Goal: Check status: Check status

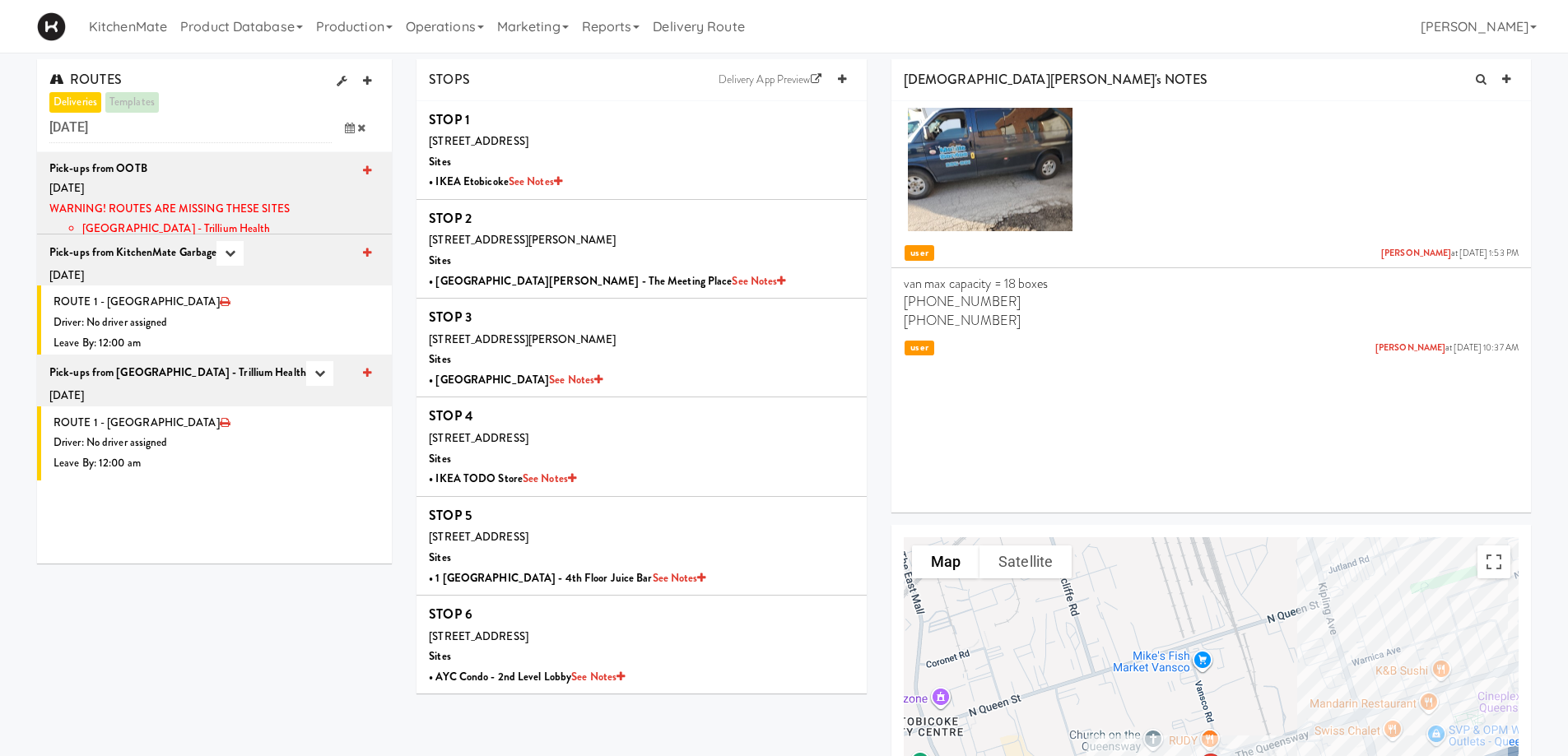
click at [346, 130] on icon at bounding box center [350, 128] width 10 height 11
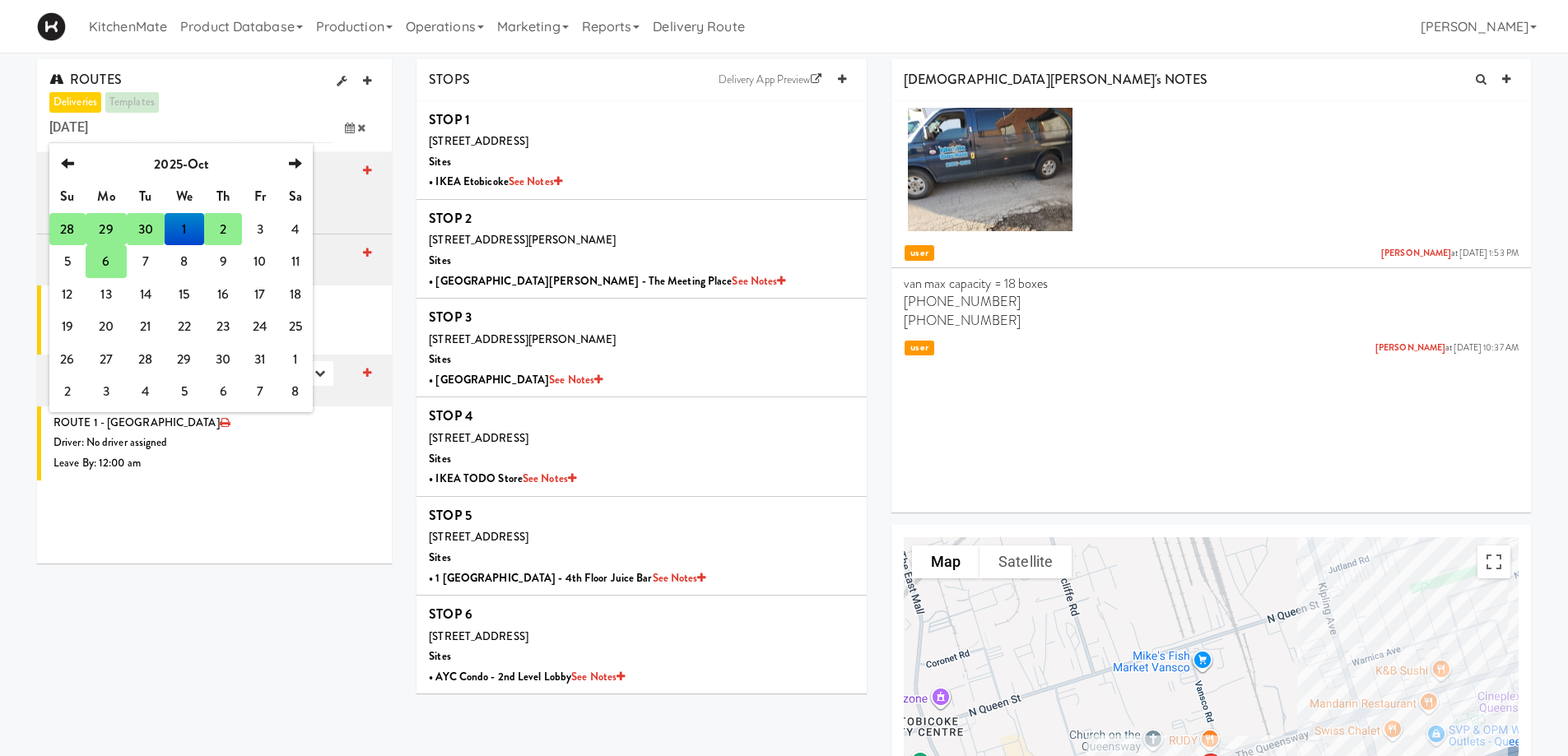
click at [105, 235] on td "29" at bounding box center [106, 229] width 41 height 33
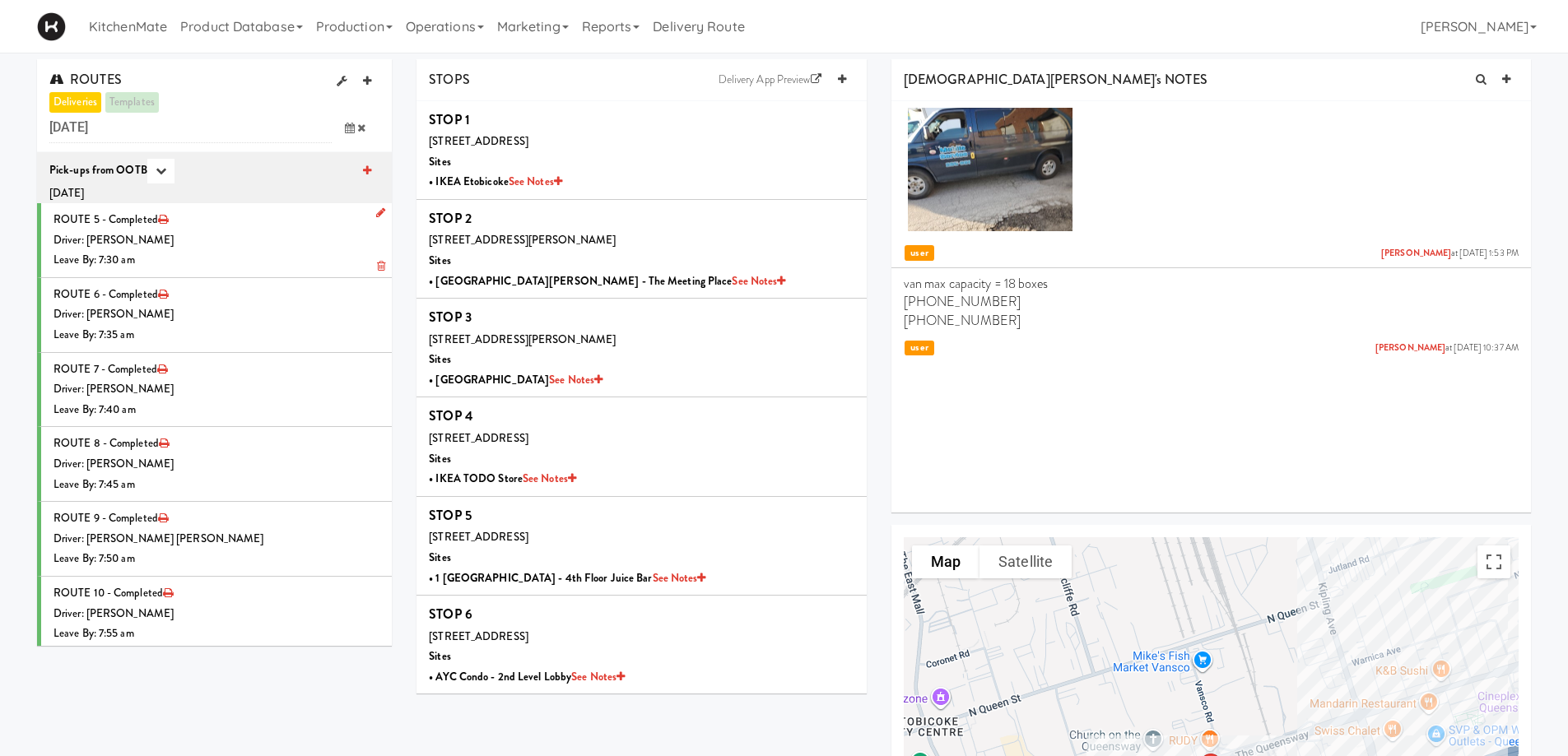
click at [287, 240] on div "Driver: [PERSON_NAME]" at bounding box center [217, 241] width 326 height 20
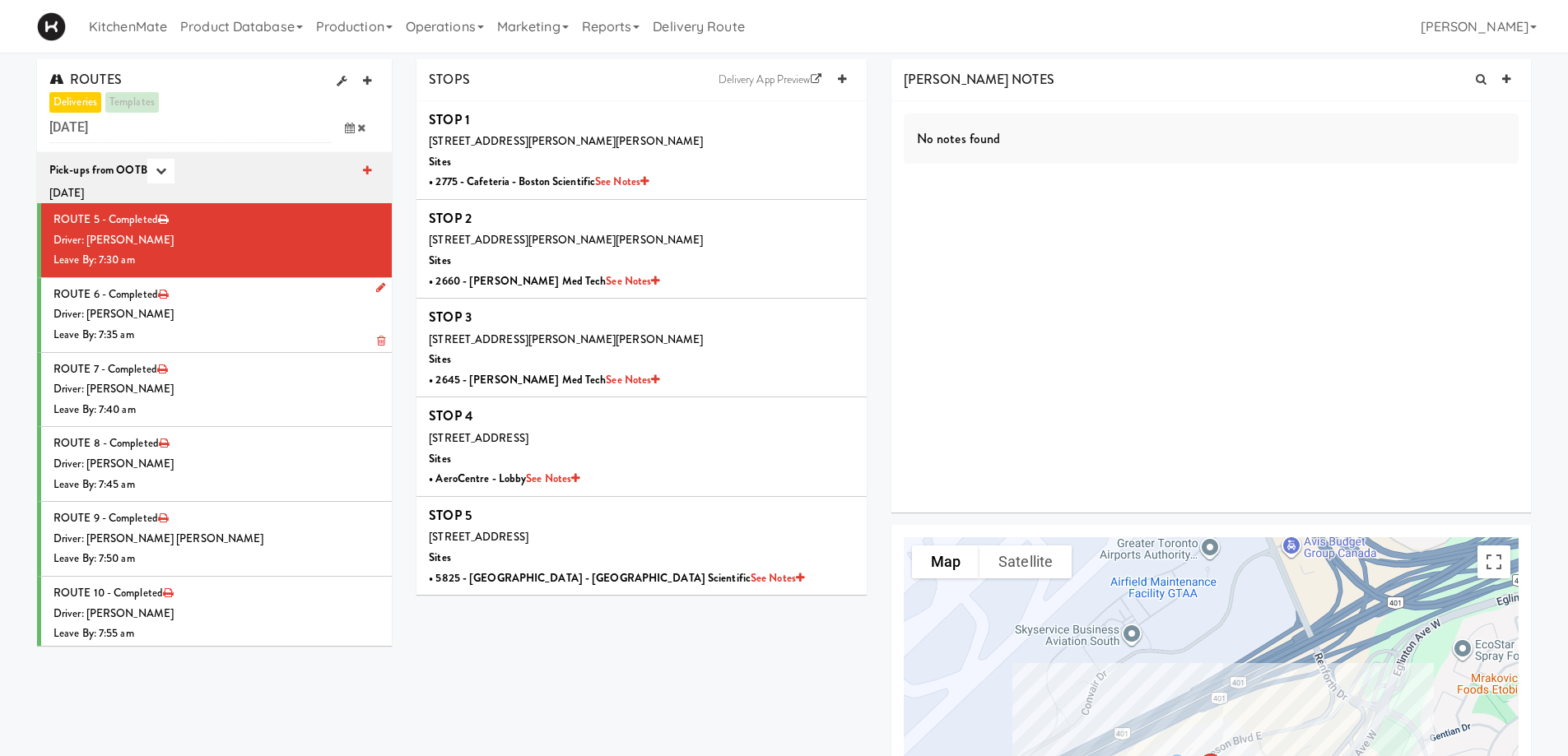
click at [257, 318] on div "Driver: [PERSON_NAME]" at bounding box center [217, 315] width 326 height 20
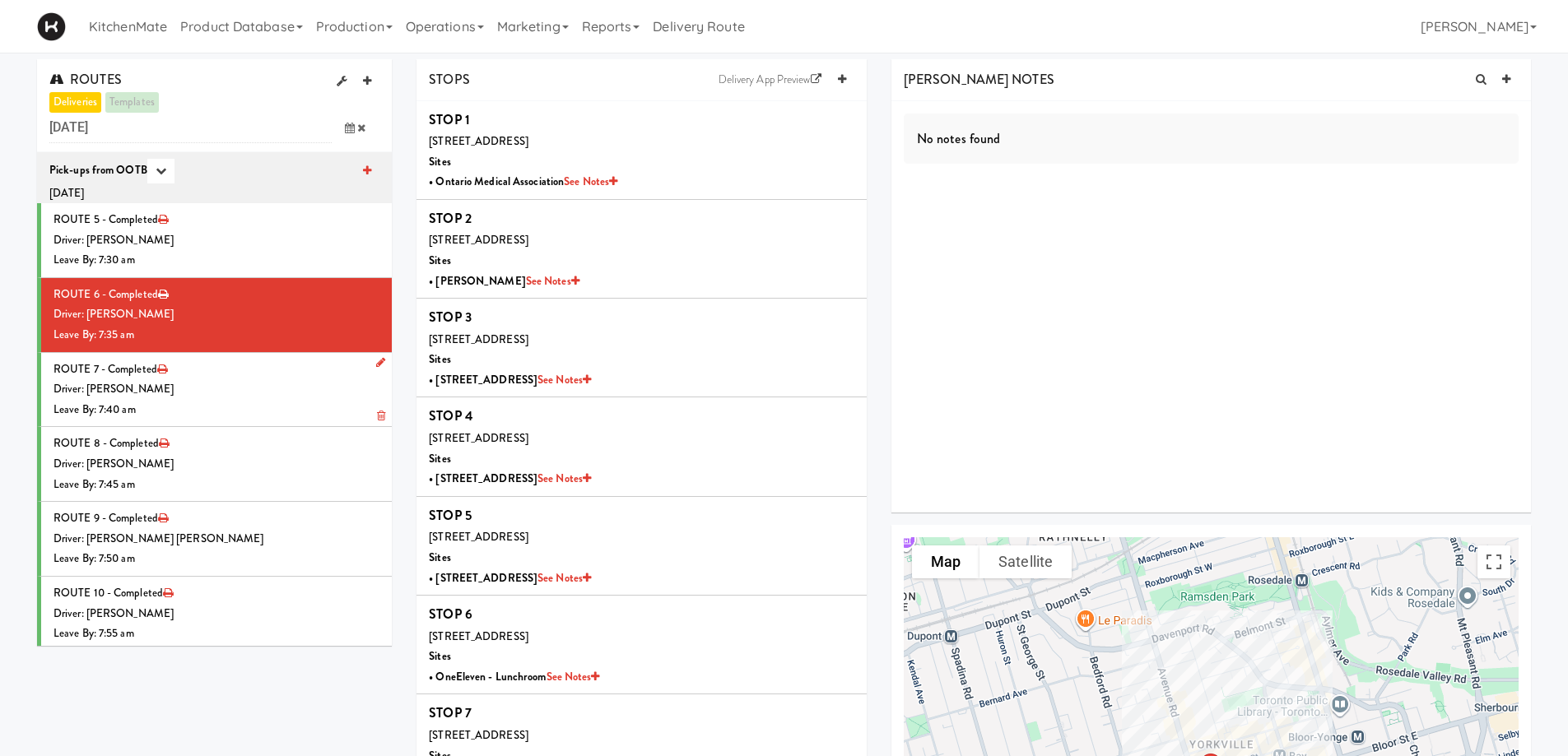
click at [246, 411] on div "Leave By: 7:40 am" at bounding box center [217, 410] width 326 height 20
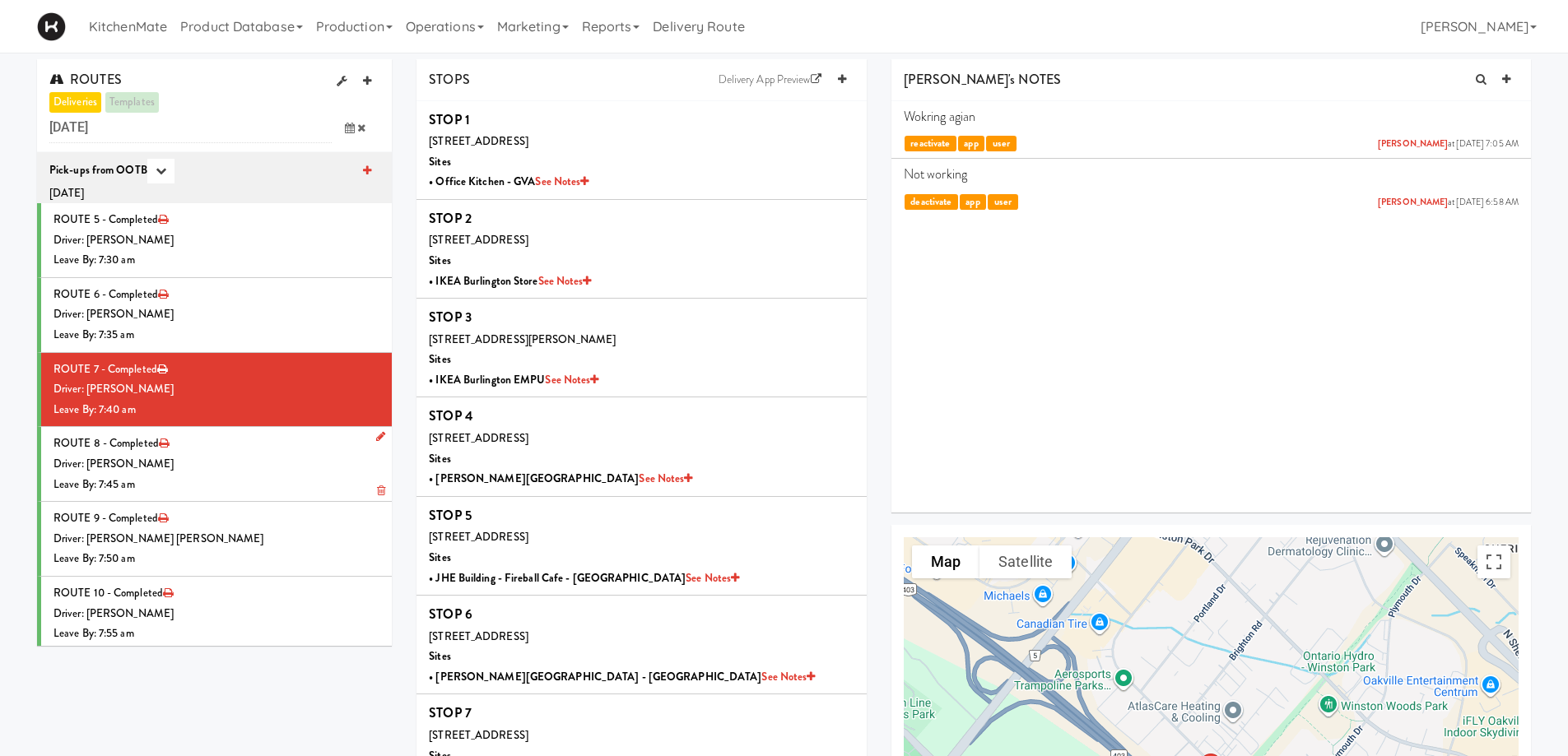
click at [237, 466] on div "Driver: [PERSON_NAME]" at bounding box center [217, 465] width 326 height 20
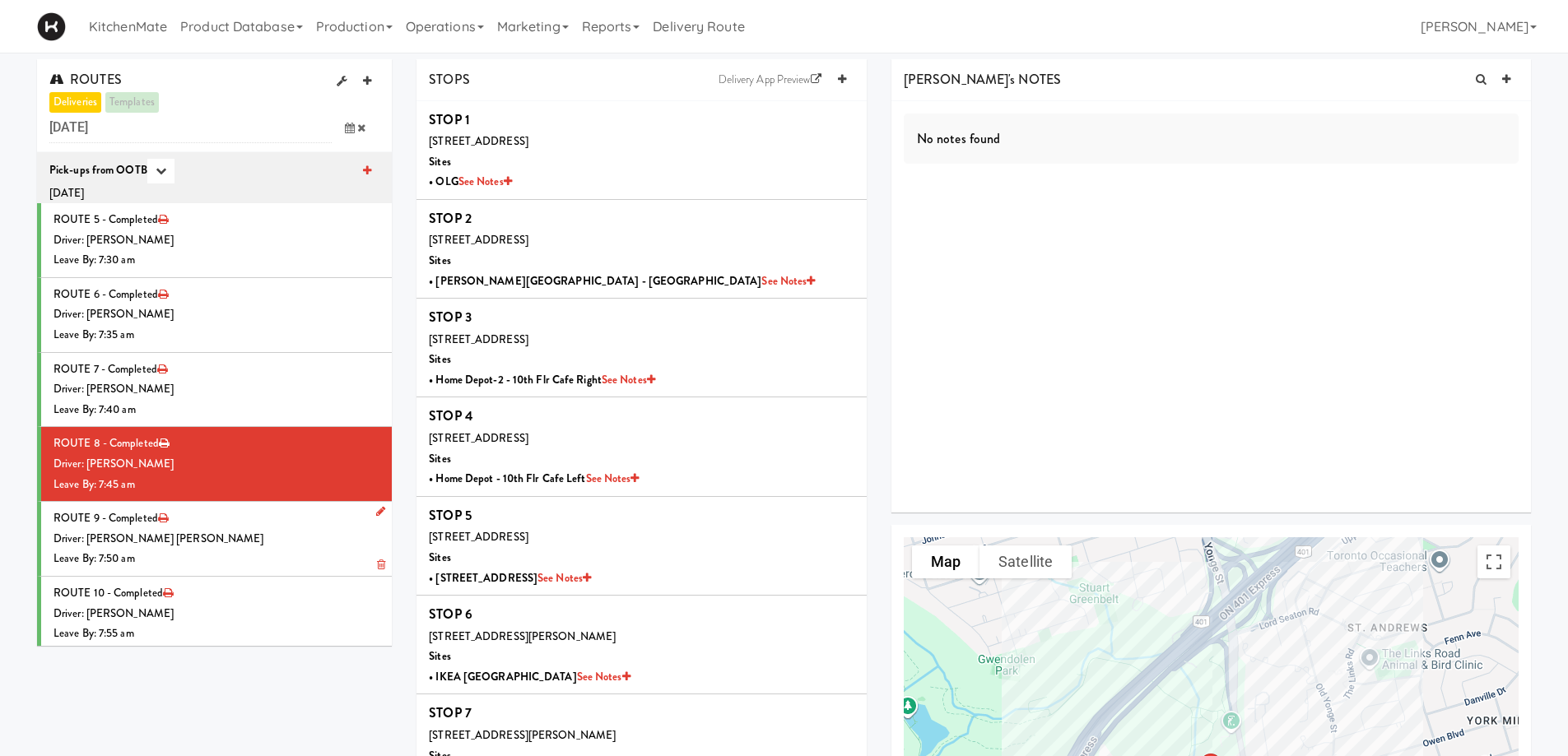
click at [294, 536] on div "Driver: [PERSON_NAME] [PERSON_NAME]" at bounding box center [217, 539] width 326 height 20
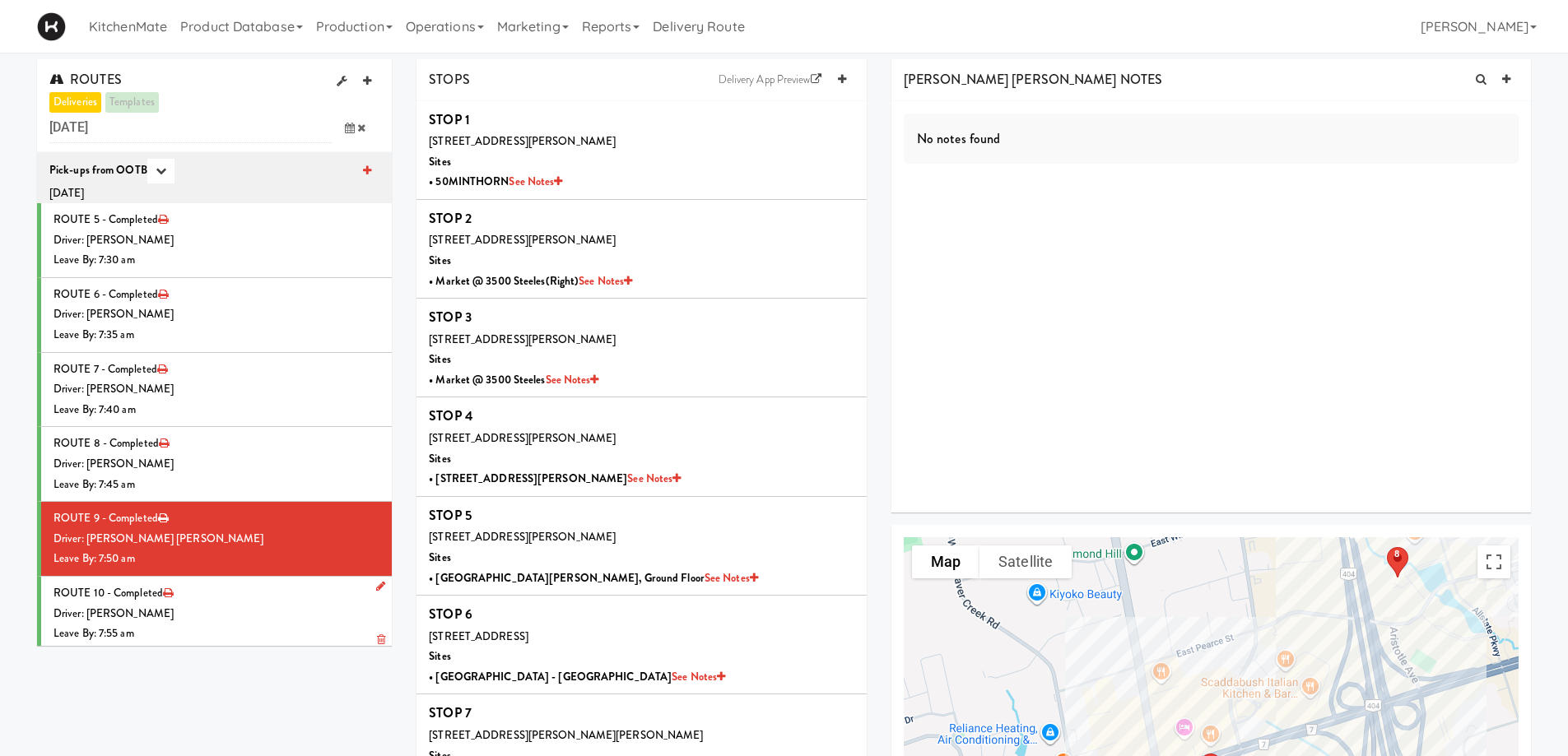
click at [236, 613] on div "Driver: [PERSON_NAME]" at bounding box center [217, 614] width 326 height 20
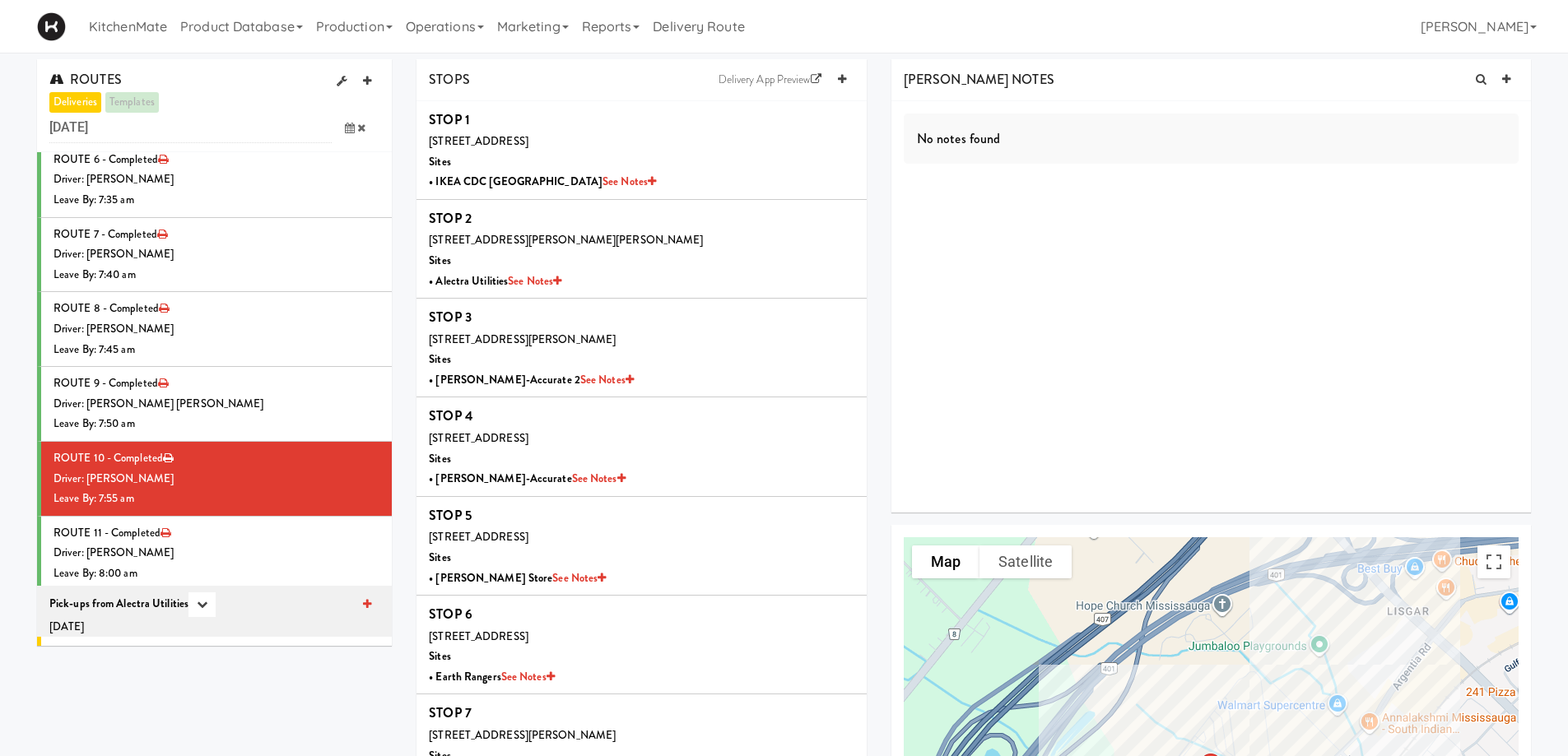
scroll to position [165, 0]
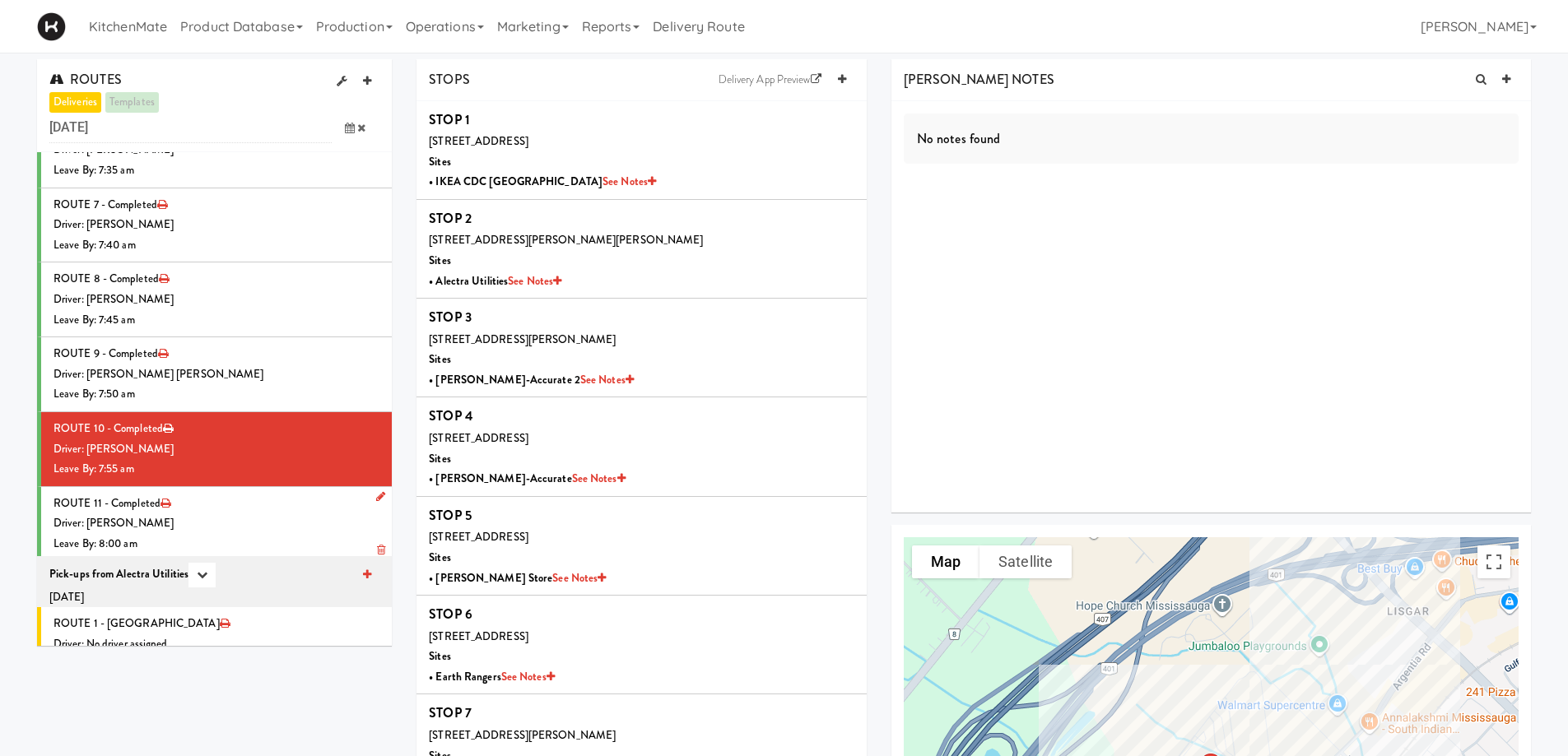
click at [264, 519] on div "Driver: [PERSON_NAME]" at bounding box center [217, 524] width 326 height 20
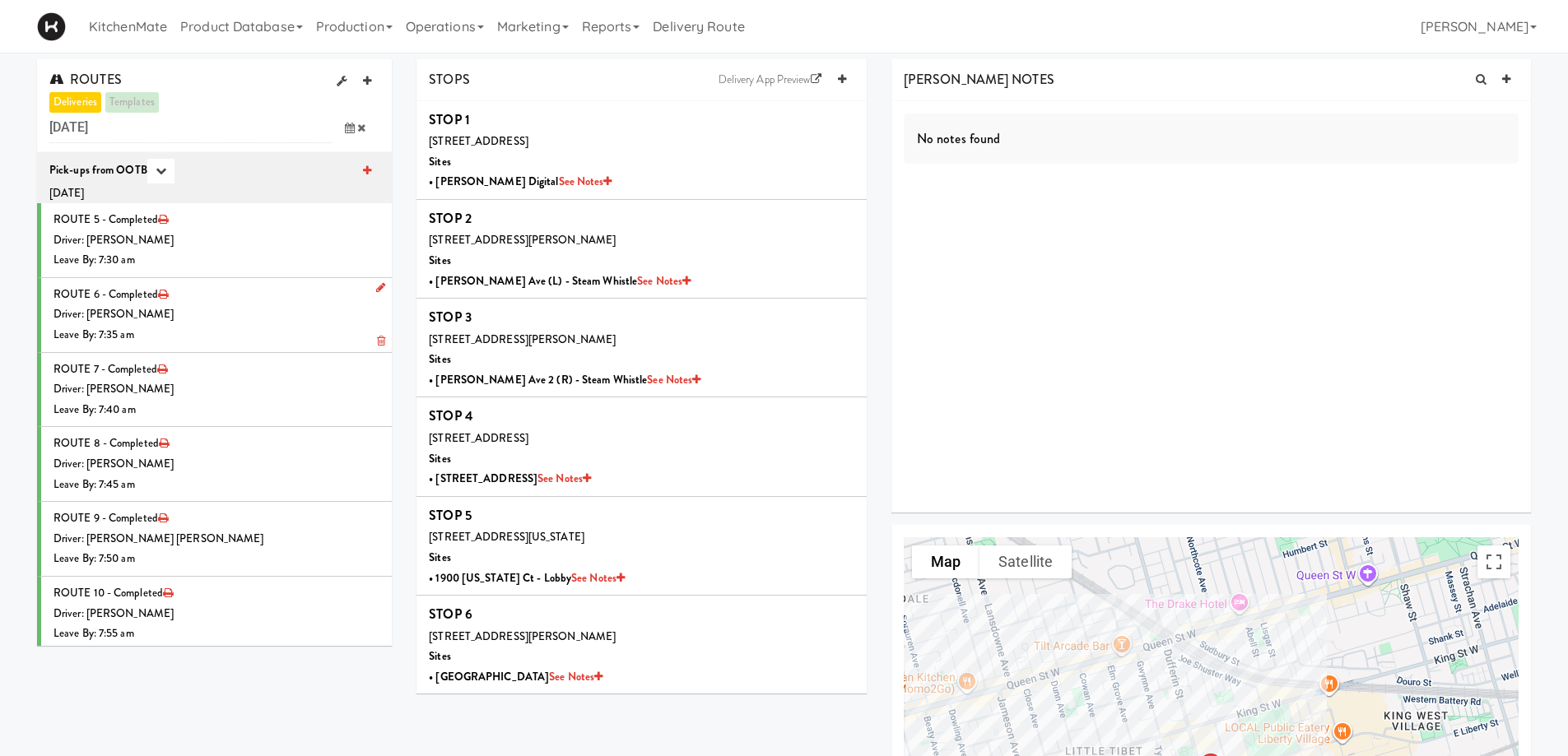
click at [237, 301] on li "ROUTE 6 - Completed Driver: [PERSON_NAME] Leave By: 7:35 am" at bounding box center [214, 316] width 355 height 75
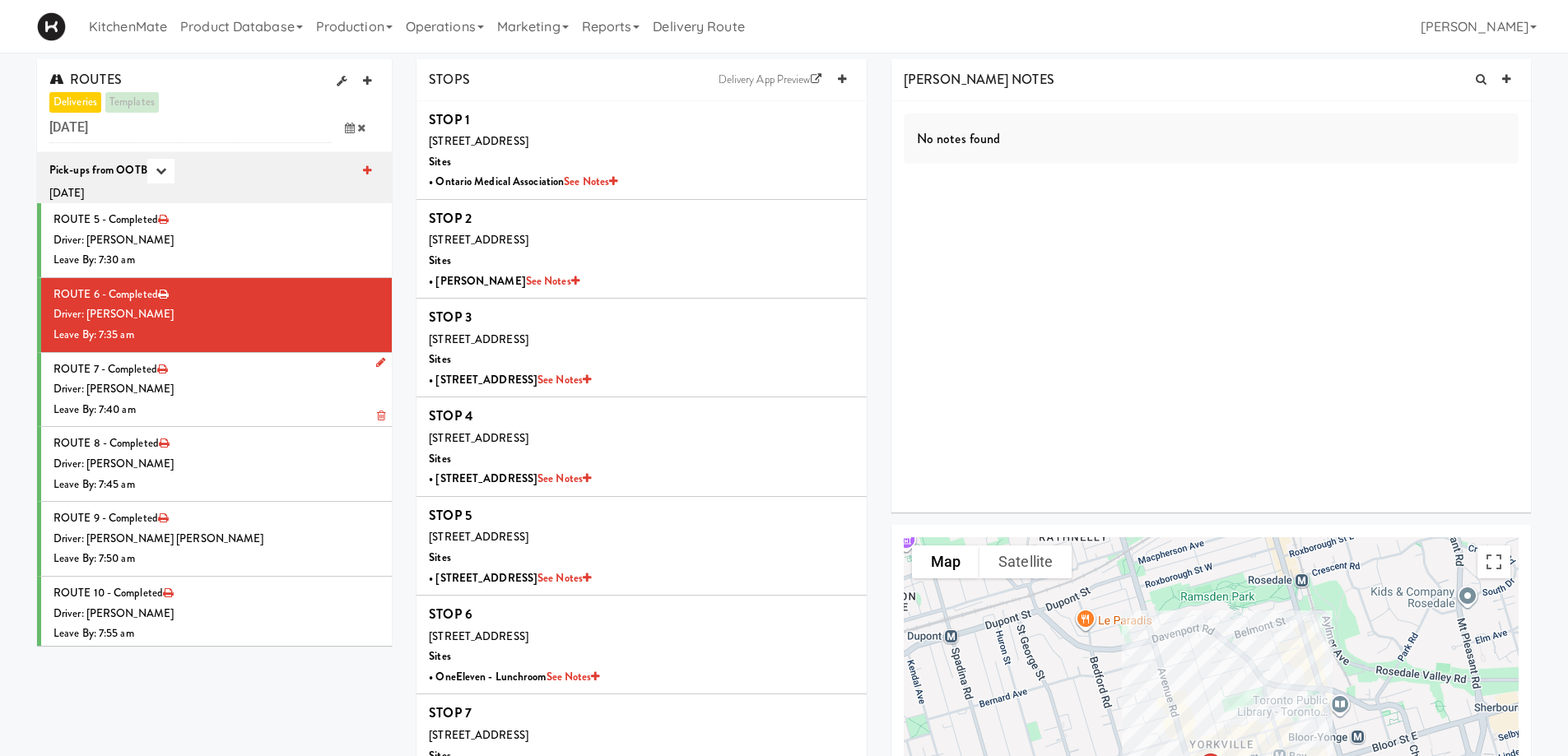
click at [220, 380] on div "Driver: [PERSON_NAME]" at bounding box center [217, 390] width 326 height 20
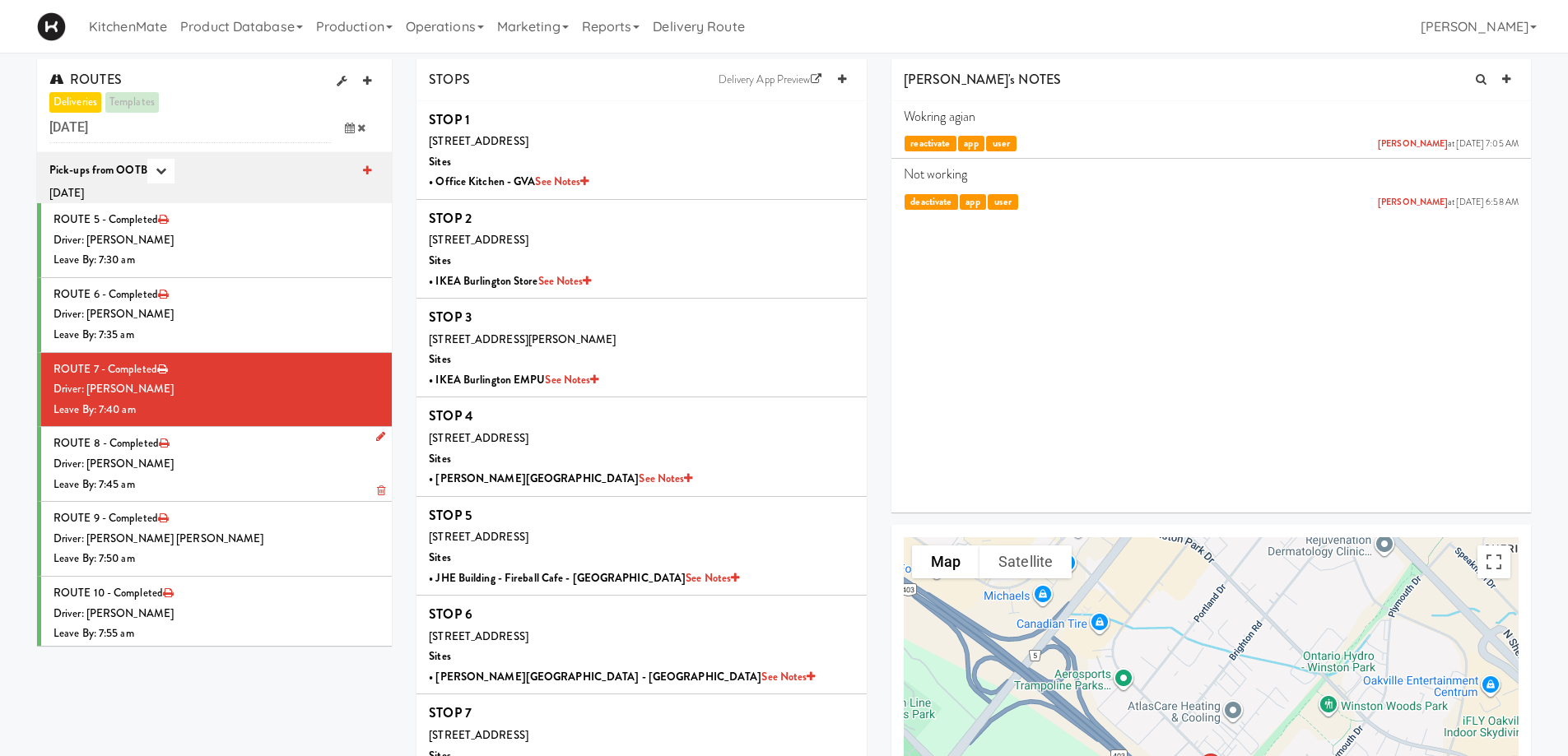
click at [211, 470] on div "Driver: [PERSON_NAME]" at bounding box center [217, 465] width 326 height 20
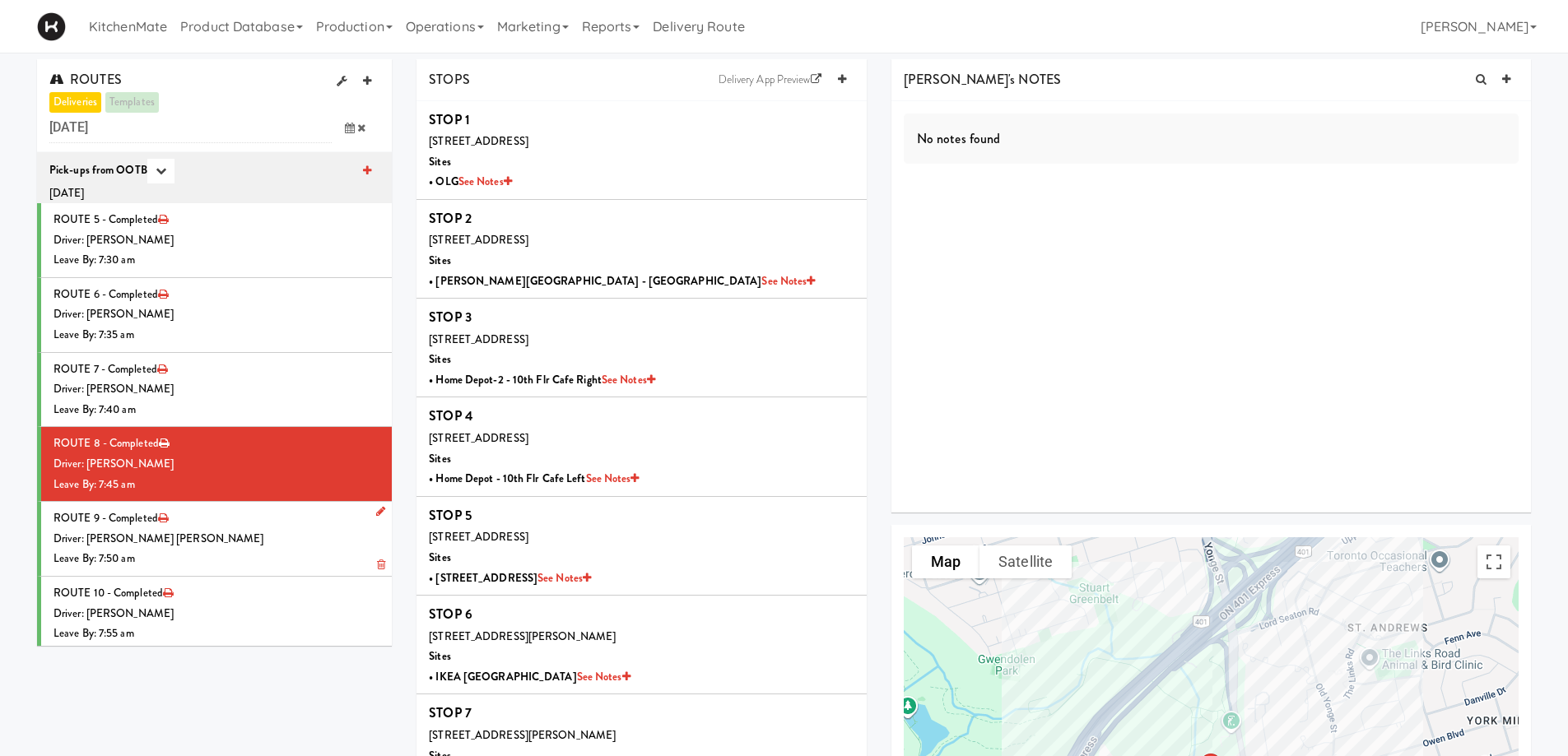
click at [208, 538] on div "Driver: [PERSON_NAME] [PERSON_NAME]" at bounding box center [217, 539] width 326 height 20
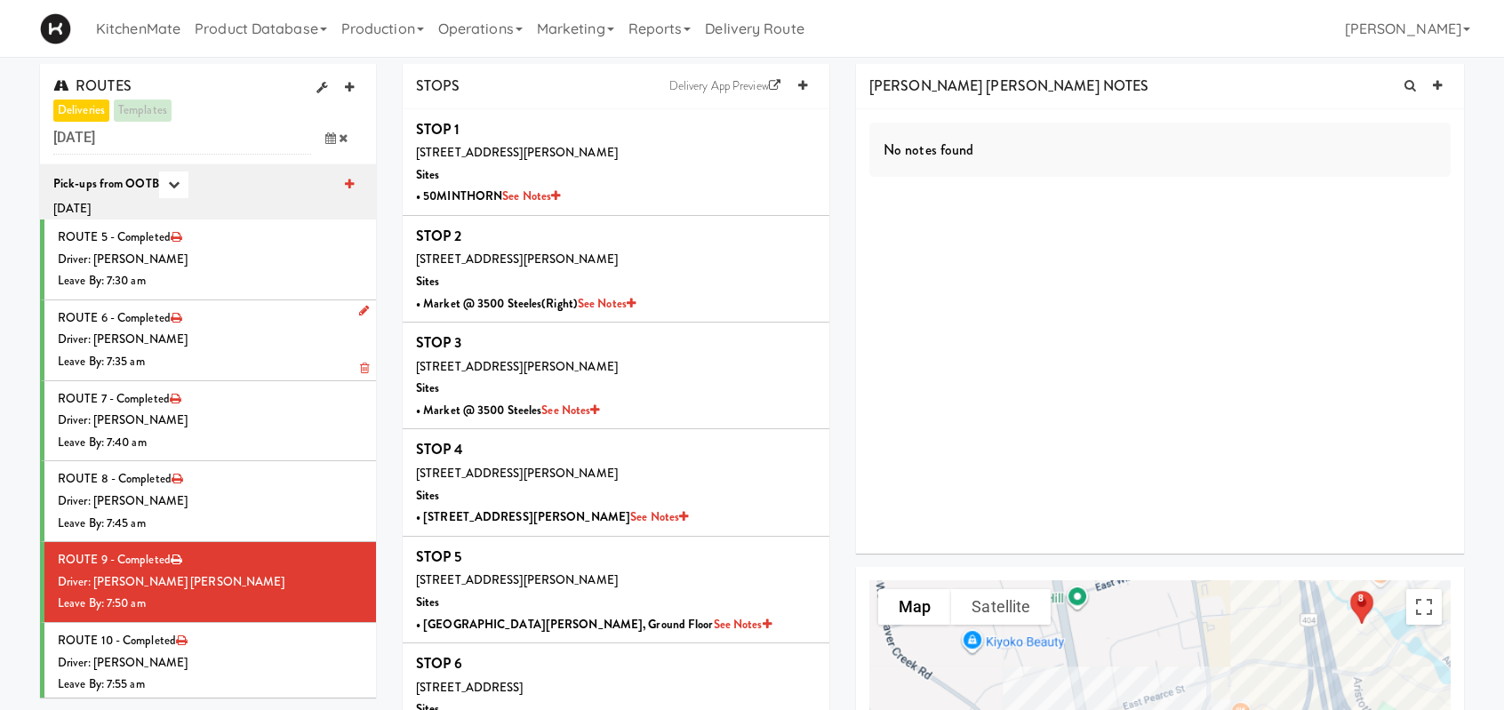
click at [207, 351] on div "Leave By: 7:35 am" at bounding box center [210, 362] width 305 height 22
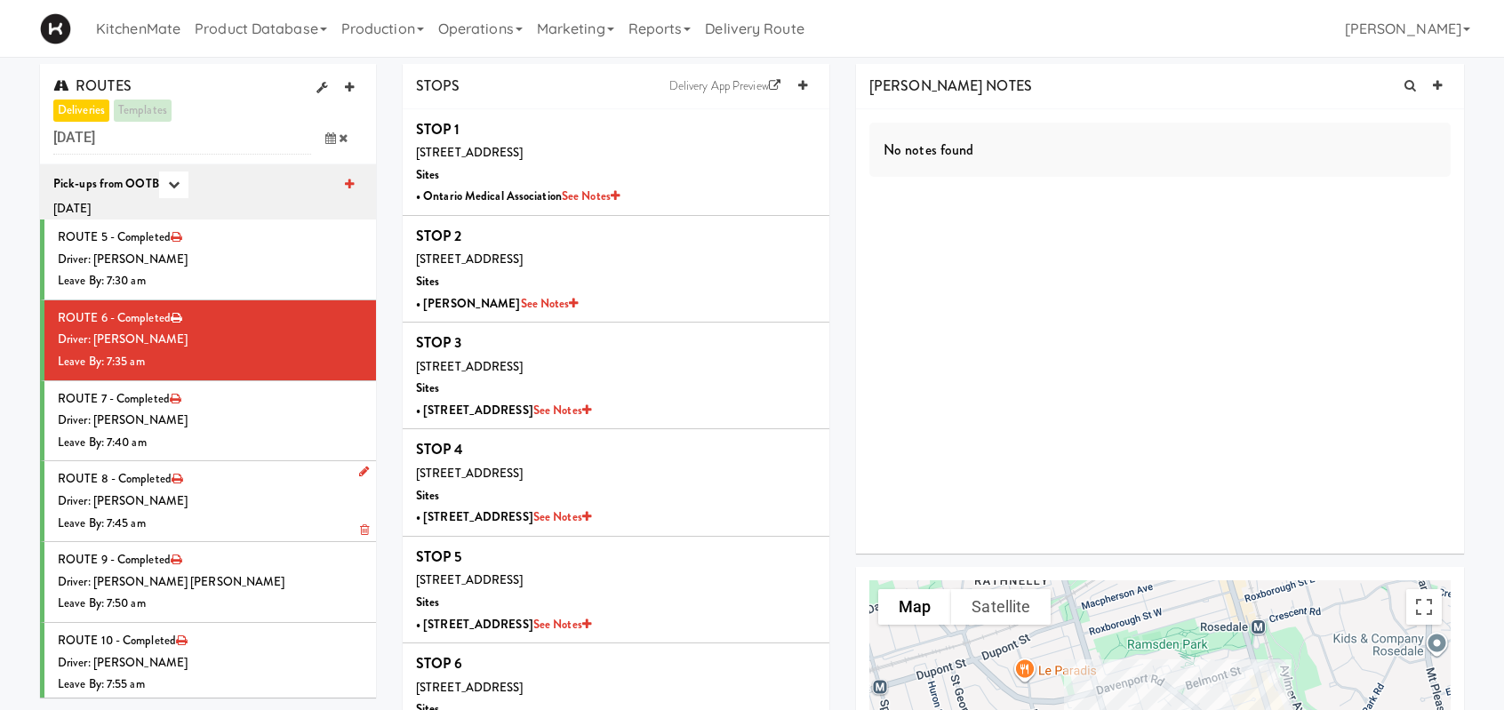
click at [185, 508] on div "Driver: [PERSON_NAME]" at bounding box center [210, 502] width 305 height 22
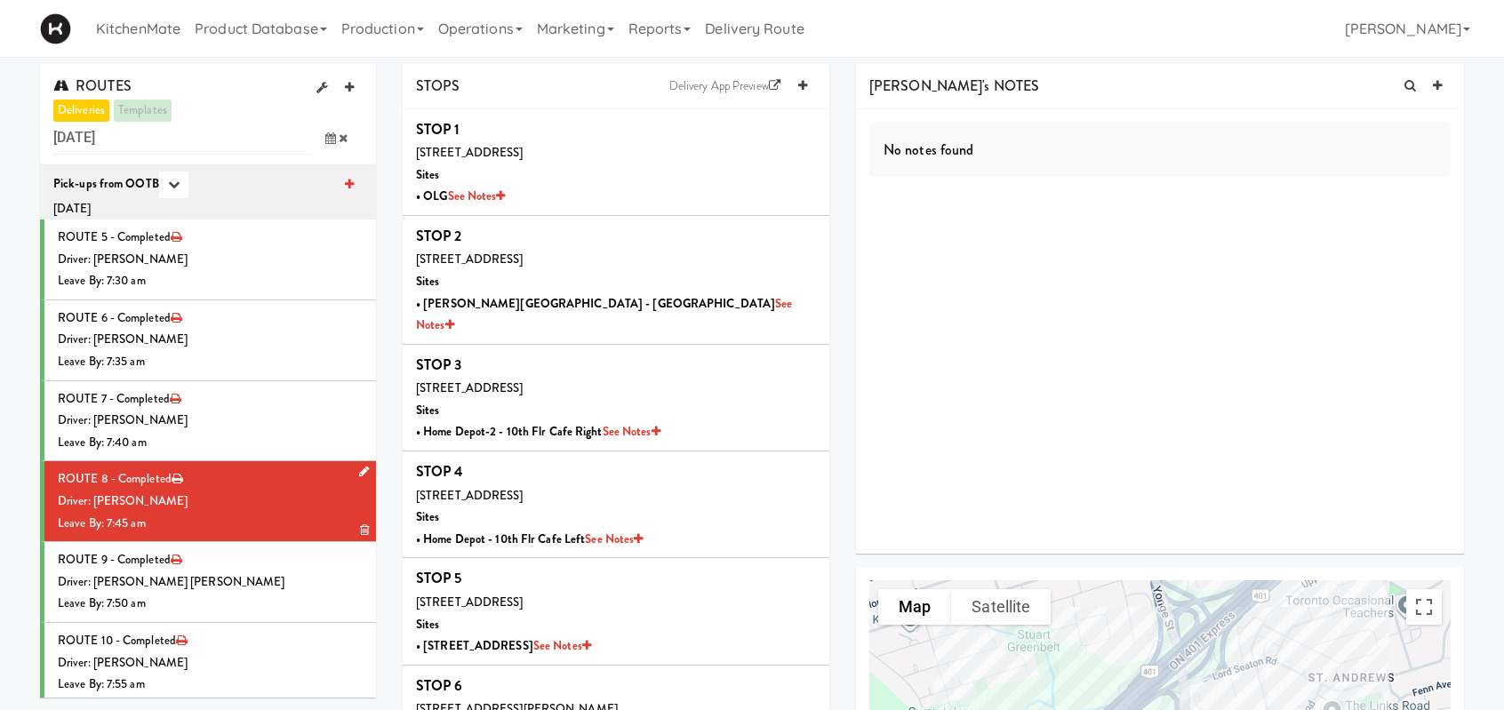
click at [299, 492] on div "Driver: [PERSON_NAME]" at bounding box center [210, 502] width 305 height 22
click at [222, 336] on div "Driver: [PERSON_NAME]" at bounding box center [210, 340] width 305 height 22
